Goal: Communication & Community: Answer question/provide support

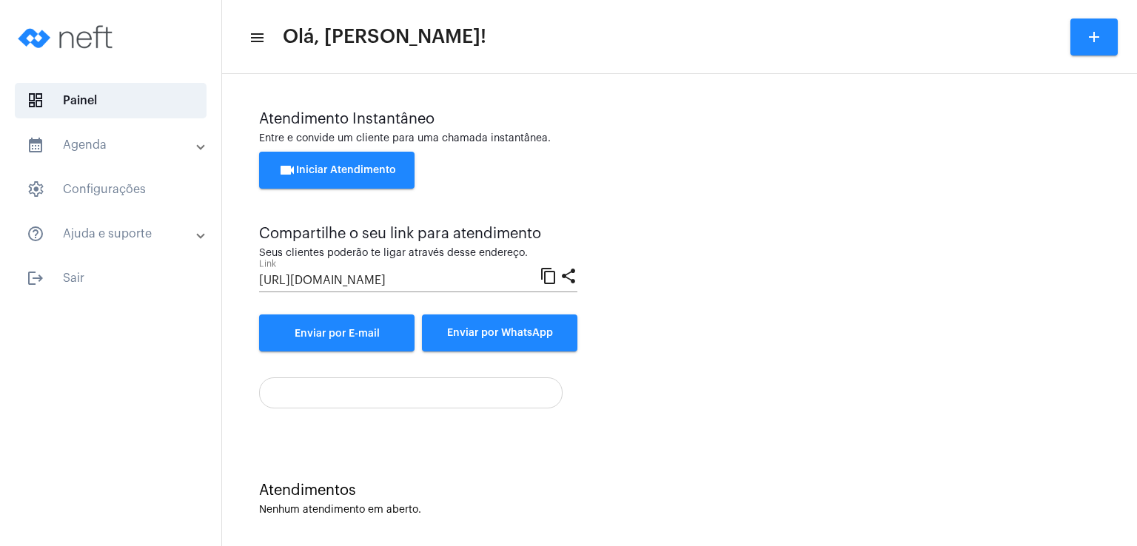
click at [396, 159] on button "videocam Iniciar Atendimento" at bounding box center [336, 170] width 155 height 37
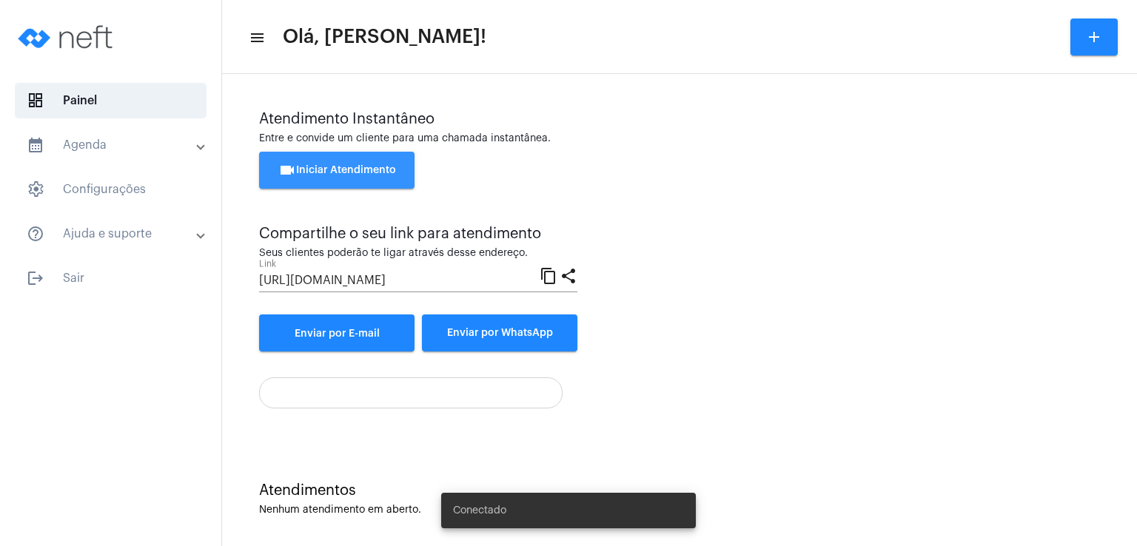
click at [357, 166] on span "videocam Iniciar Atendimento" at bounding box center [337, 170] width 118 height 10
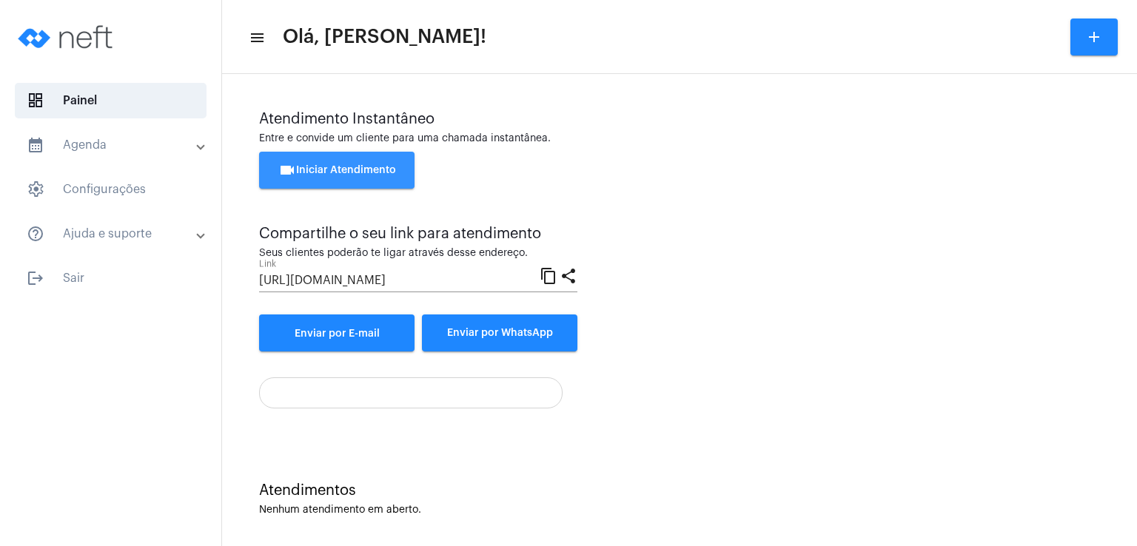
click at [311, 167] on span "videocam Iniciar Atendimento" at bounding box center [337, 170] width 118 height 10
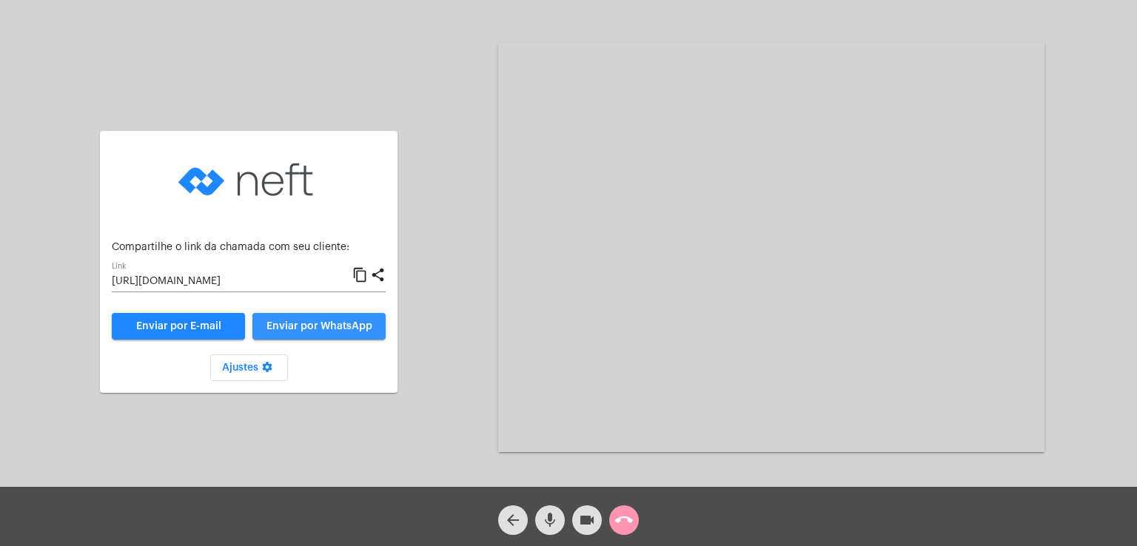
click at [288, 330] on span "Enviar por WhatsApp" at bounding box center [319, 326] width 106 height 10
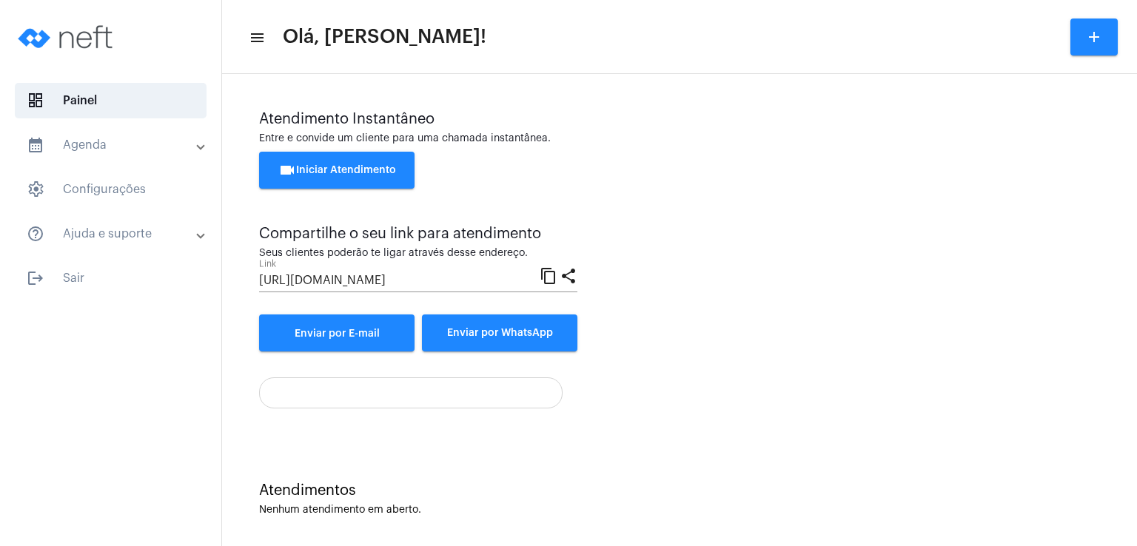
click at [361, 175] on span "videocam Iniciar Atendimento" at bounding box center [337, 170] width 118 height 10
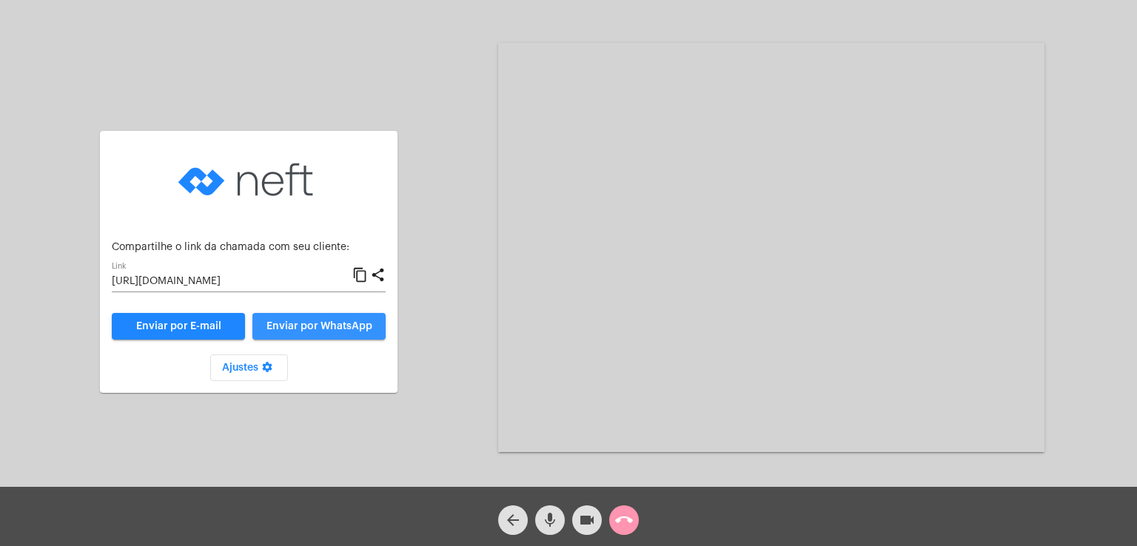
click at [323, 326] on span "Enviar por WhatsApp" at bounding box center [319, 326] width 106 height 10
